Goal: Task Accomplishment & Management: Use online tool/utility

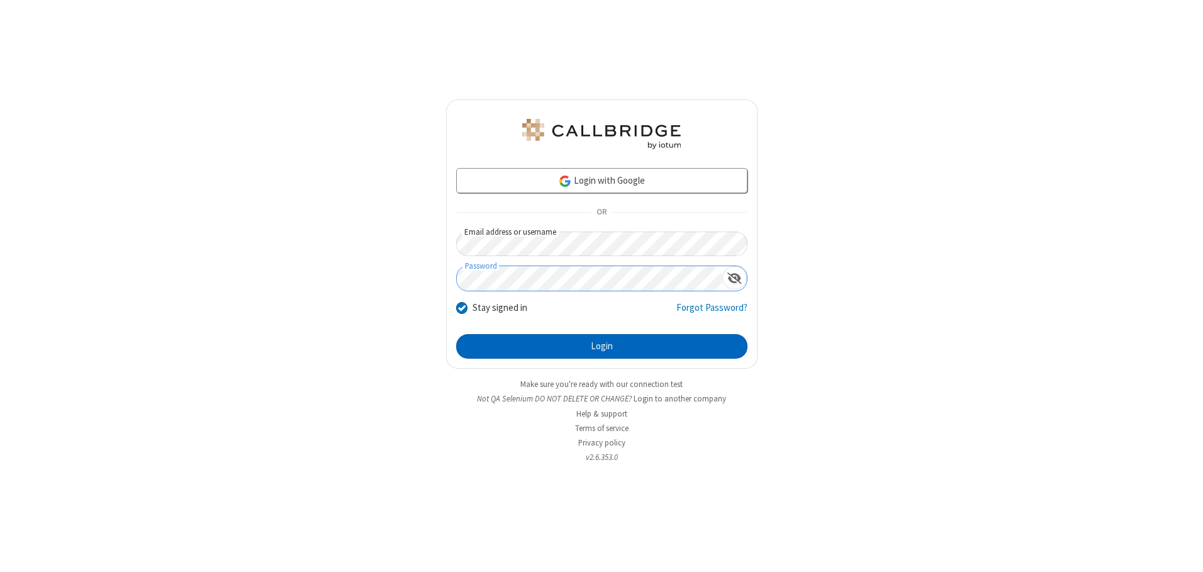
click at [602, 346] on button "Login" at bounding box center [601, 346] width 291 height 25
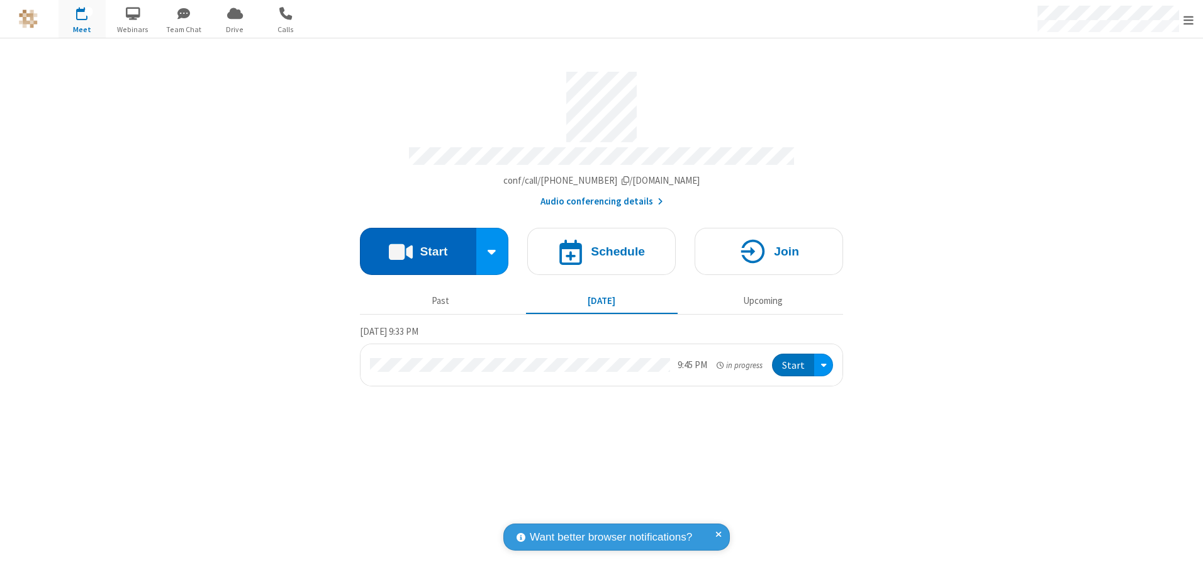
click at [418, 247] on button "Start" at bounding box center [418, 251] width 116 height 47
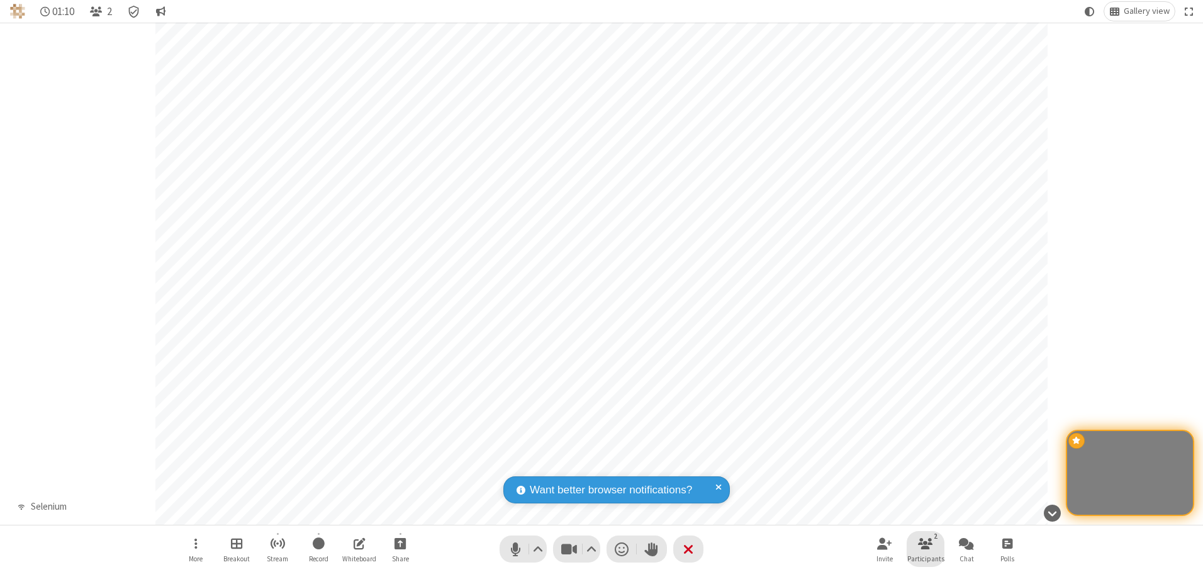
click at [926, 558] on span "Participants" at bounding box center [926, 559] width 37 height 8
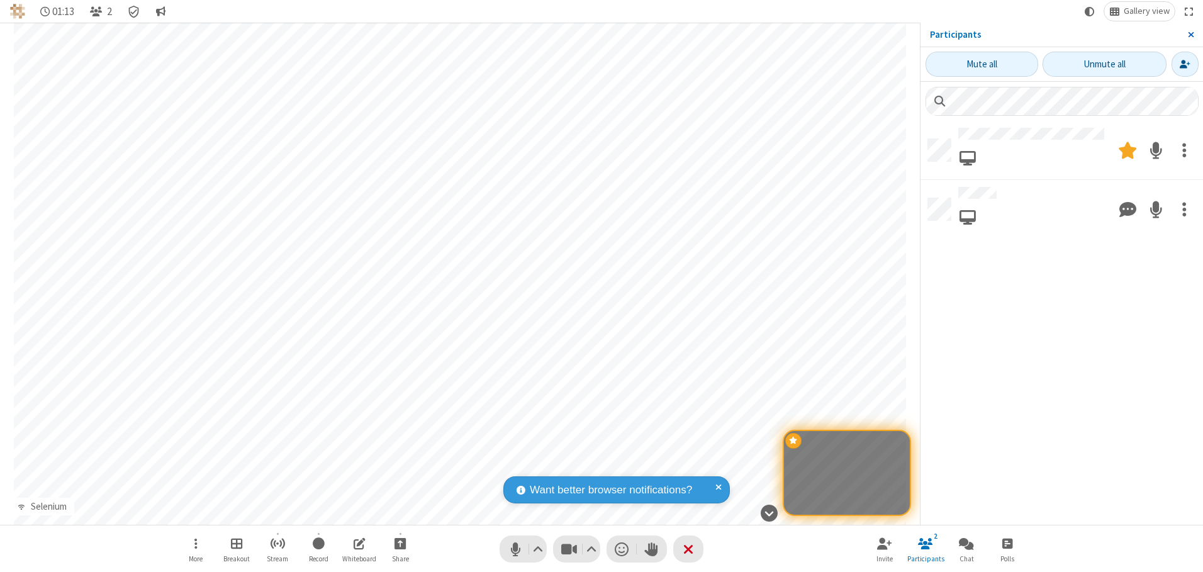
click at [1191, 35] on span "Close sidebar" at bounding box center [1191, 35] width 6 height 10
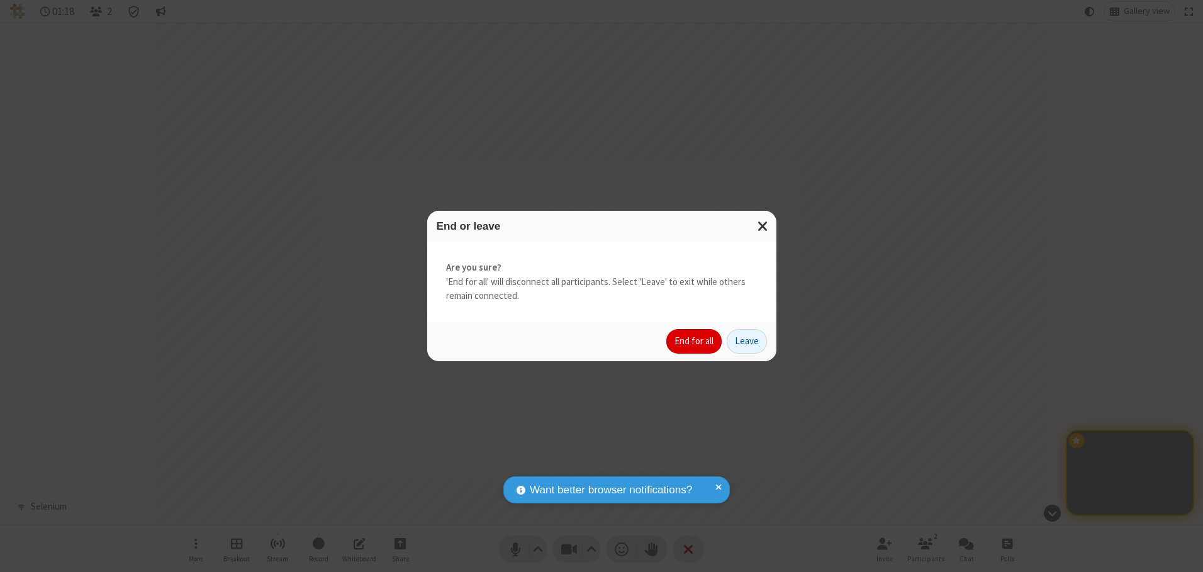
click at [695, 341] on button "End for all" at bounding box center [694, 341] width 55 height 25
